Goal: Information Seeking & Learning: Find specific fact

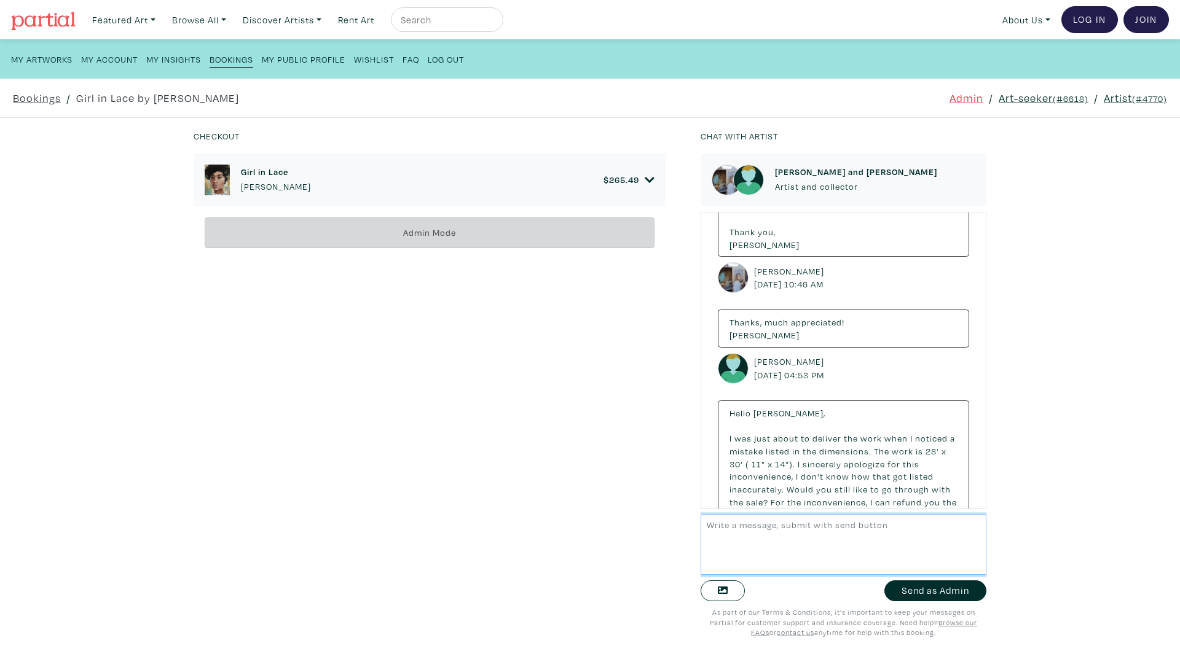
scroll to position [246, 0]
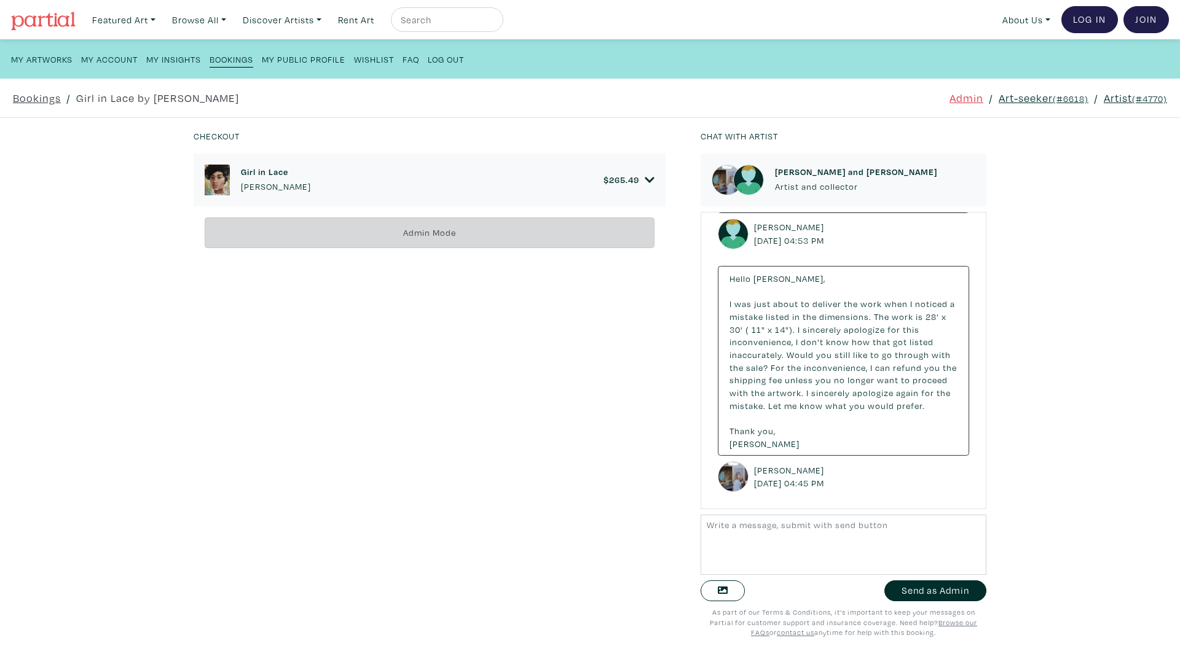
drag, startPoint x: 860, startPoint y: 484, endPoint x: 729, endPoint y: 332, distance: 200.4
click at [729, 332] on div "Hello [PERSON_NAME], I was just about to deliver the work when I noticed a in" at bounding box center [843, 379] width 251 height 227
click at [950, 310] on span "a" at bounding box center [952, 304] width 5 height 12
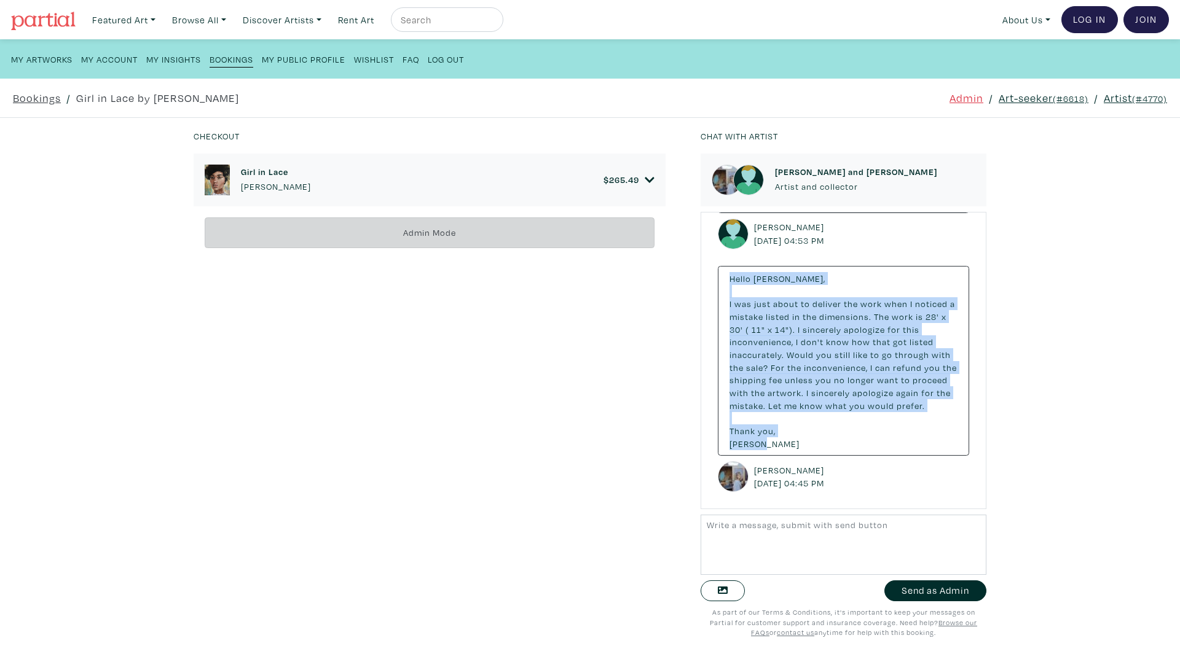
drag, startPoint x: 742, startPoint y: 304, endPoint x: 891, endPoint y: 466, distance: 220.5
click at [891, 457] on div "Hello [PERSON_NAME], I was just about to deliver the work when I noticed" at bounding box center [843, 361] width 251 height 190
copy small "Hello [PERSON_NAME], I was just about to deliver the work when I noticed a mist…"
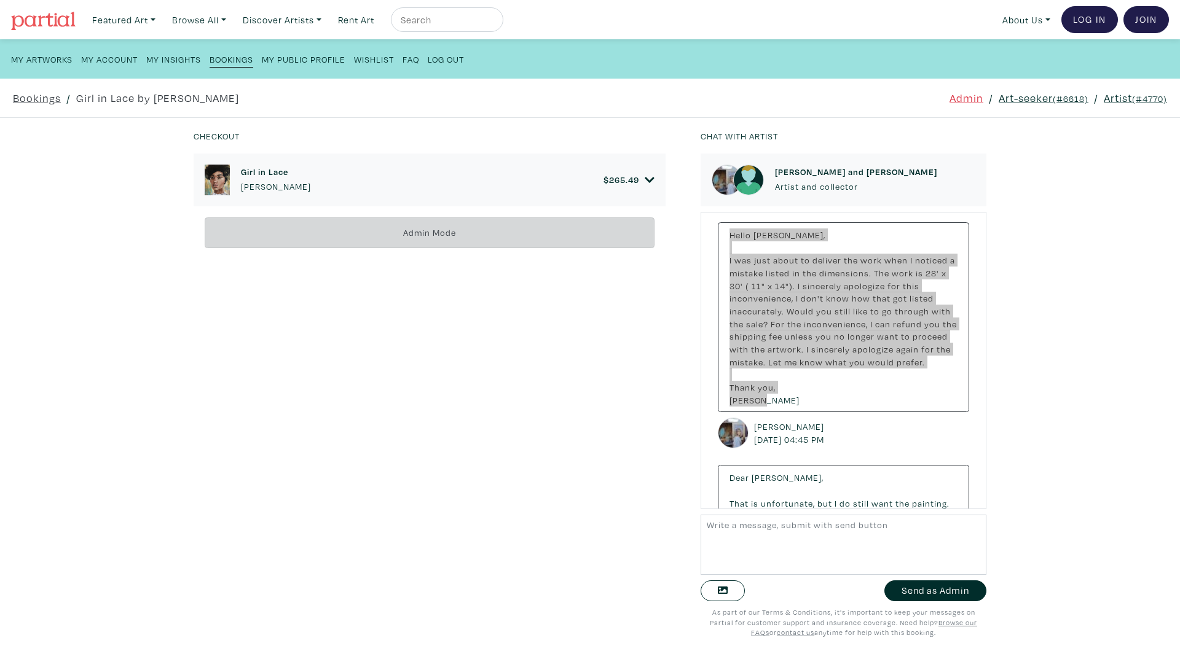
scroll to position [425, 0]
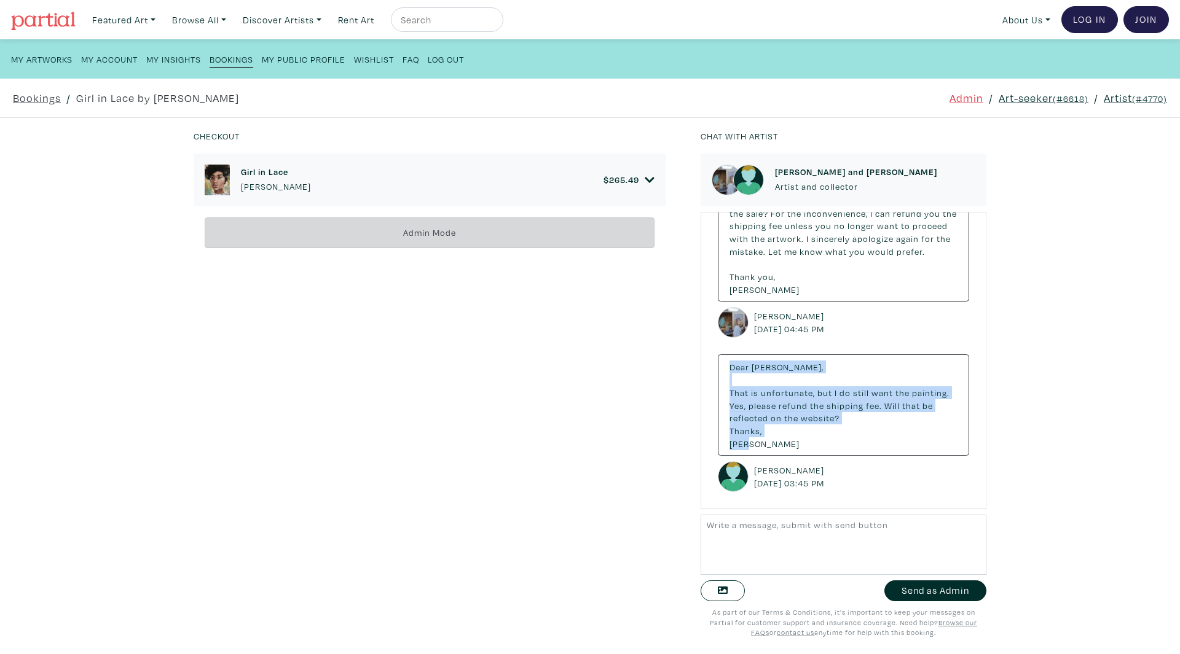
drag, startPoint x: 913, startPoint y: 447, endPoint x: 724, endPoint y: 370, distance: 203.7
click at [724, 370] on div "Dear [PERSON_NAME], That is unfortunate, but I do still want the Yes," at bounding box center [843, 405] width 251 height 101
copy small "Dear [PERSON_NAME], That is unfortunate, but I do still want the painting. Yes,…"
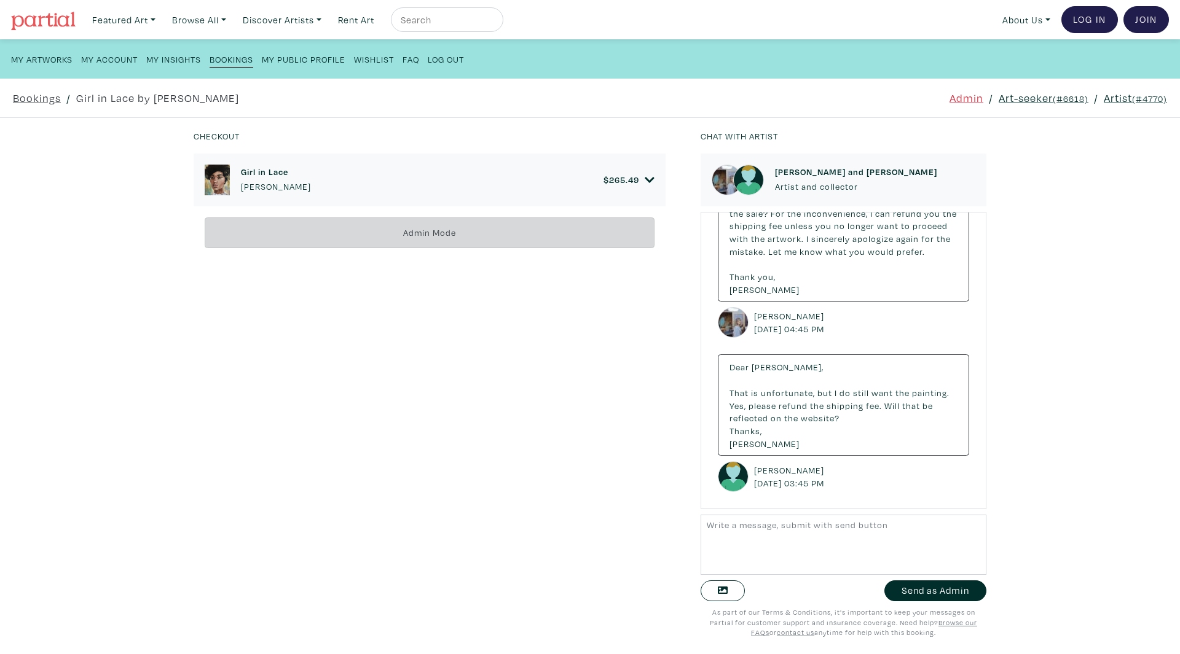
click at [651, 181] on div "Girl in Lace [PERSON_NAME] $ 265.49" at bounding box center [430, 180] width 472 height 53
click at [645, 176] on icon at bounding box center [650, 180] width 10 height 11
